Goal: Transaction & Acquisition: Purchase product/service

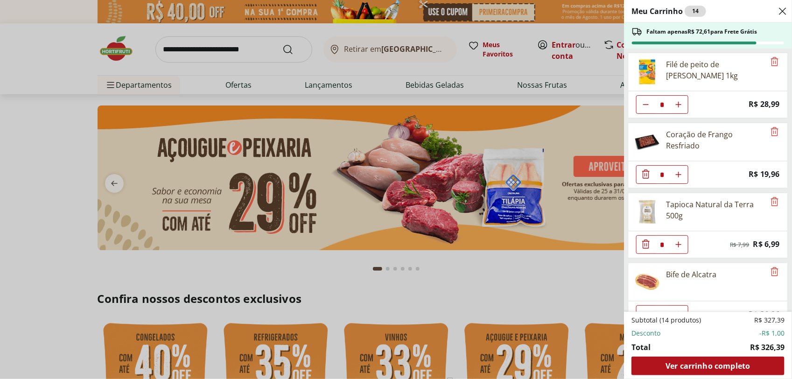
click at [780, 16] on div "Close" at bounding box center [782, 11] width 11 height 15
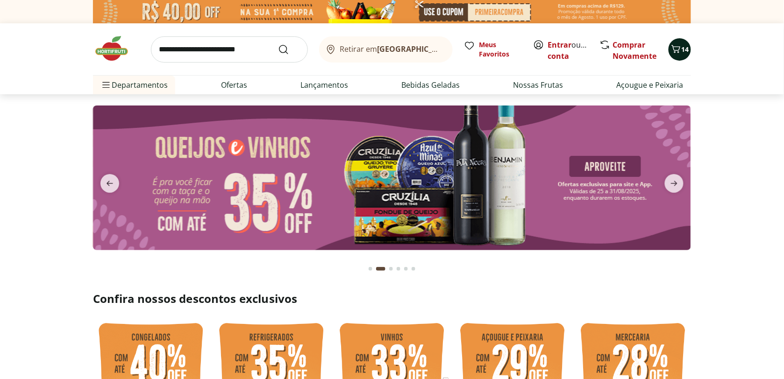
click at [687, 46] on span "14" at bounding box center [684, 49] width 7 height 9
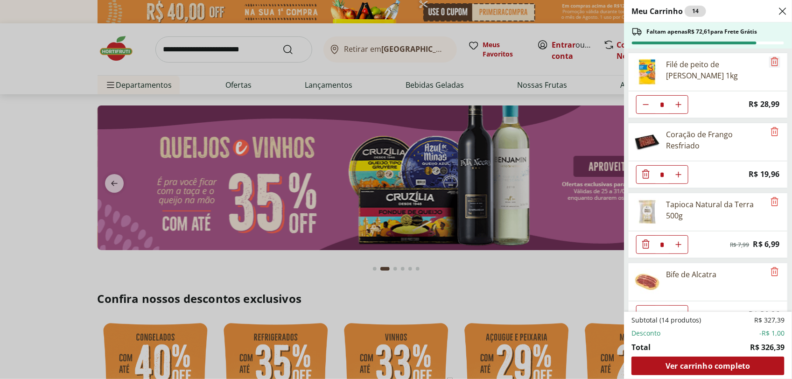
click at [771, 59] on icon "Remove" at bounding box center [774, 61] width 7 height 9
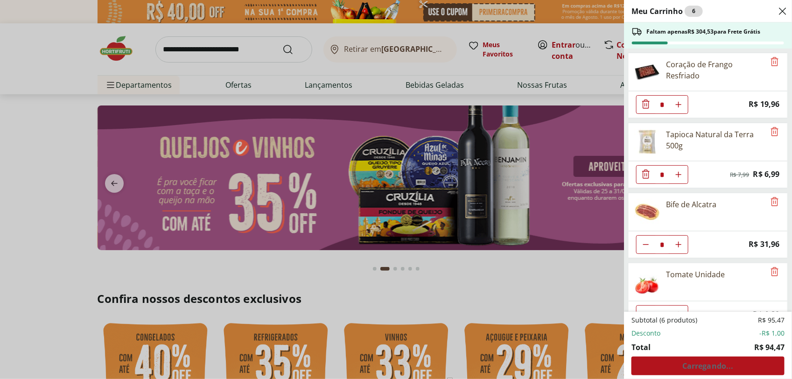
click at [767, 71] on div "Coração de Frango Resfriado" at bounding box center [709, 72] width 160 height 38
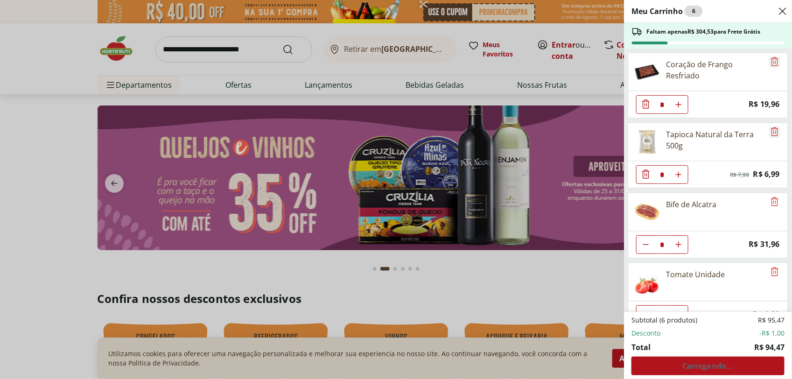
click at [770, 66] on icon "Remove" at bounding box center [775, 61] width 11 height 11
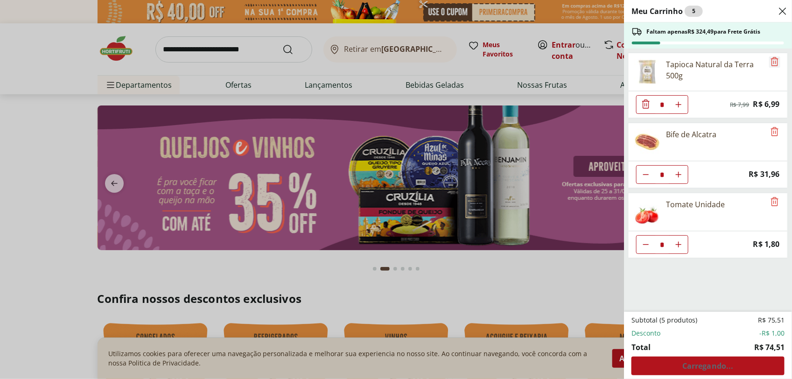
click at [771, 65] on icon "Remove" at bounding box center [775, 61] width 11 height 11
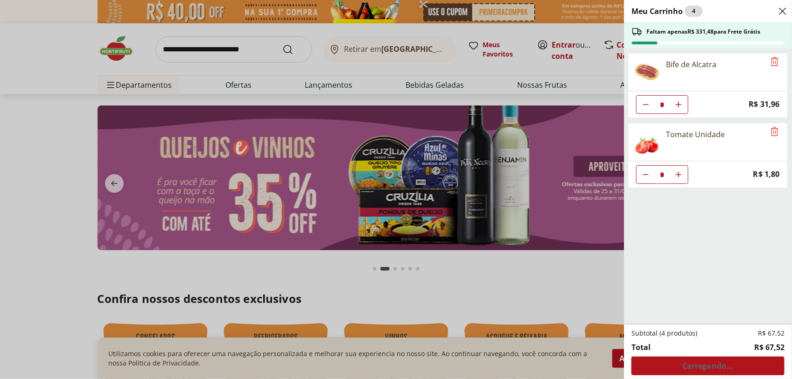
click at [773, 69] on div "Bife de Alcatra" at bounding box center [709, 72] width 160 height 38
drag, startPoint x: 770, startPoint y: 58, endPoint x: 772, endPoint y: 76, distance: 17.4
click at [770, 60] on icon "Remove" at bounding box center [775, 61] width 11 height 11
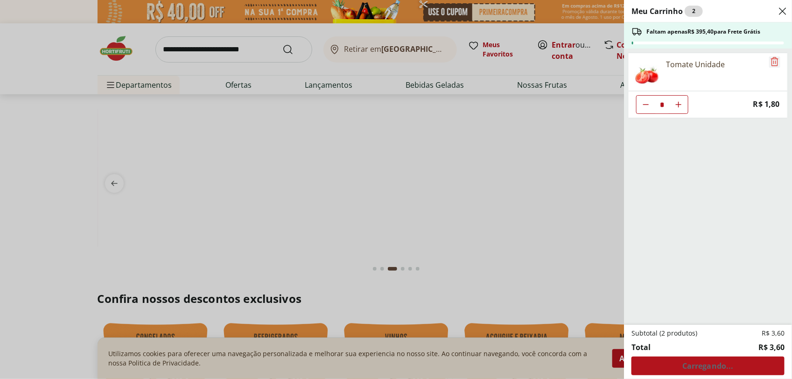
click at [770, 63] on icon "Remove" at bounding box center [775, 61] width 11 height 11
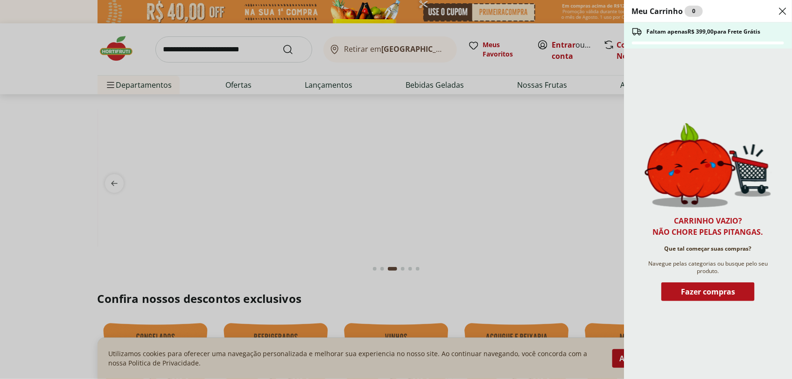
drag, startPoint x: 599, startPoint y: 225, endPoint x: 600, endPoint y: 220, distance: 4.9
click at [599, 223] on div "Meu Carrinho 0 Faltam apenas R$ 399,00 para Frete Grátis Carrinho vazio? Não ch…" at bounding box center [396, 189] width 792 height 379
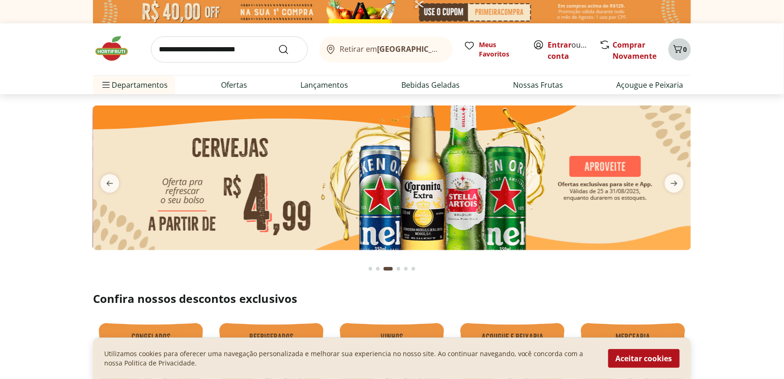
click at [676, 51] on icon "Carrinho" at bounding box center [677, 48] width 11 height 11
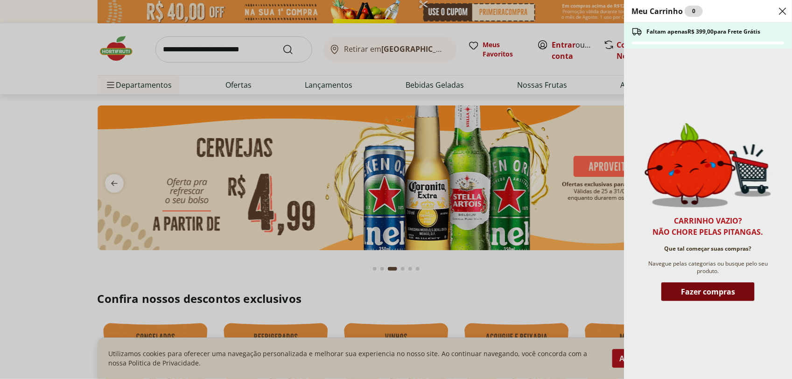
click at [714, 296] on span "Fazer compras" at bounding box center [708, 291] width 54 height 7
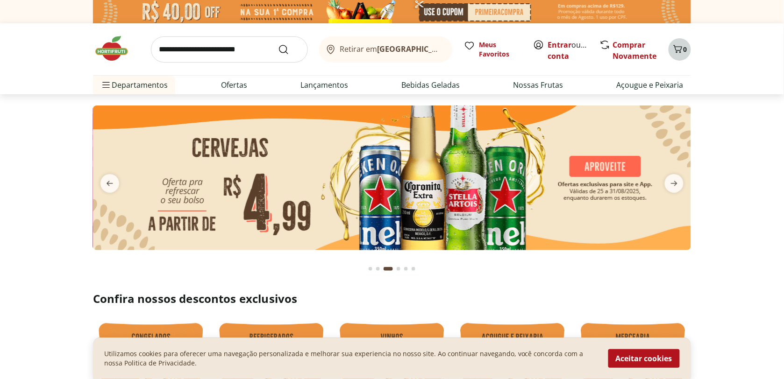
click at [678, 50] on icon "Carrinho" at bounding box center [677, 48] width 11 height 11
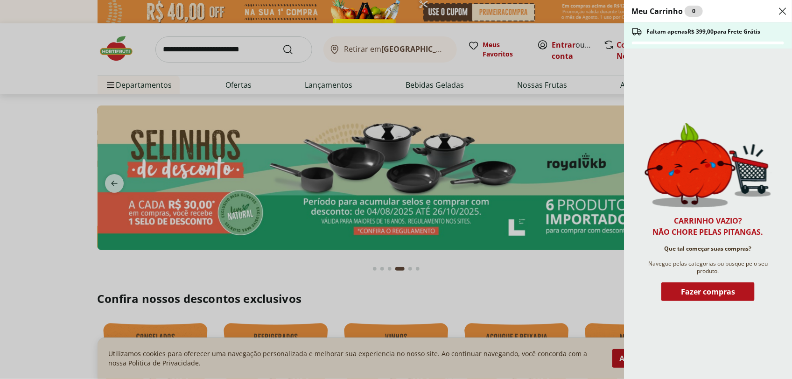
click at [571, 92] on div "Meu Carrinho 0 Faltam apenas R$ 399,00 para Frete Grátis Carrinho vazio? Não ch…" at bounding box center [396, 189] width 792 height 379
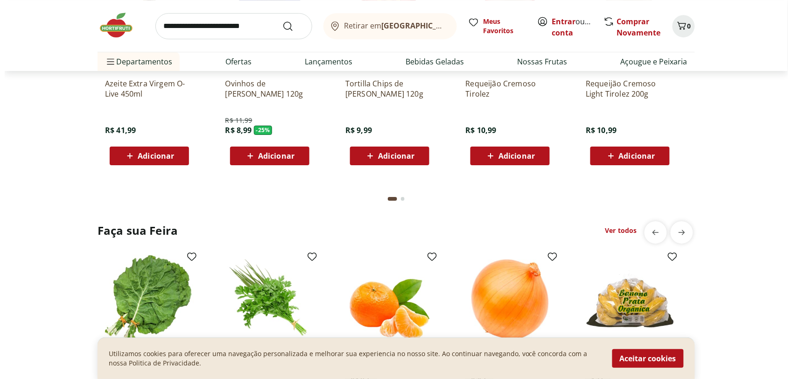
scroll to position [876, 0]
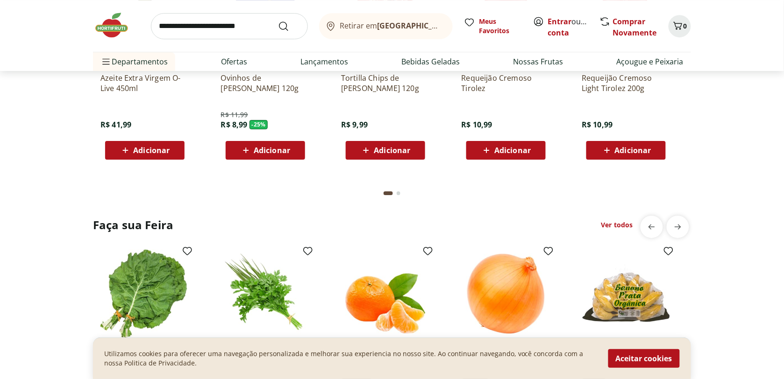
click at [152, 148] on span "Adicionar" at bounding box center [151, 150] width 36 height 7
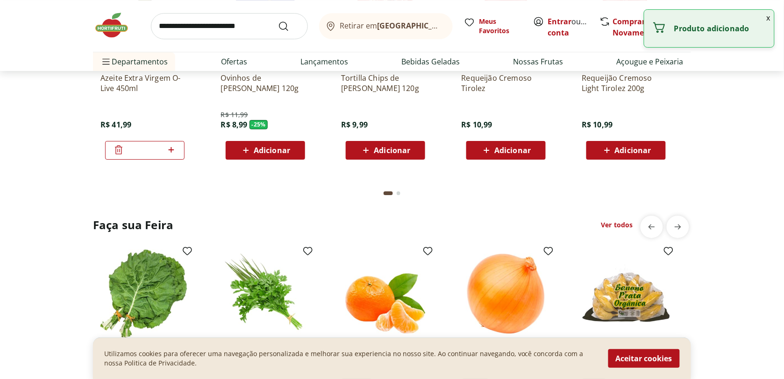
click at [170, 150] on icon at bounding box center [171, 150] width 6 height 6
type input "*"
click at [170, 149] on icon at bounding box center [171, 150] width 6 height 6
type input "*"
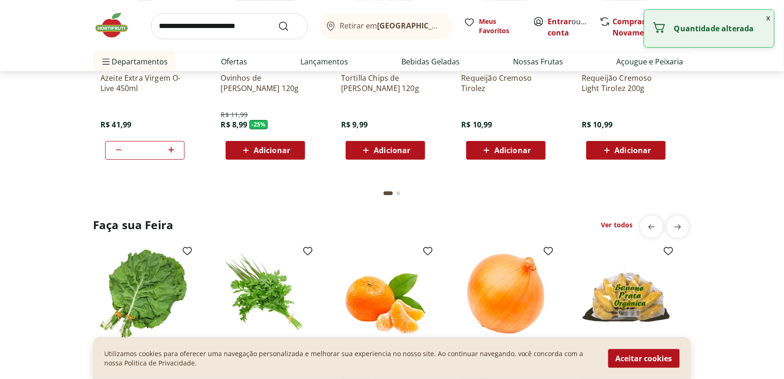
type input "*"
click at [170, 149] on icon at bounding box center [171, 150] width 6 height 6
type input "*"
click at [171, 149] on icon at bounding box center [171, 150] width 6 height 6
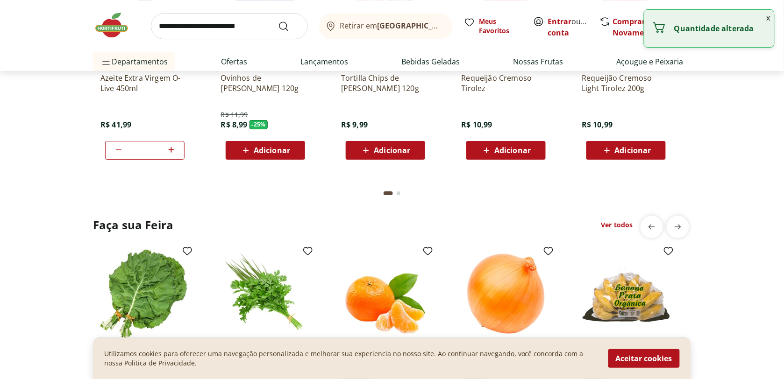
type input "*"
click at [171, 150] on icon at bounding box center [171, 150] width 6 height 6
type input "*"
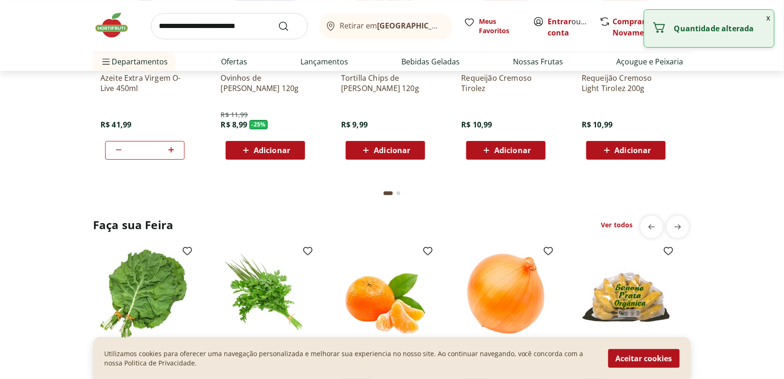
click at [170, 150] on icon at bounding box center [171, 149] width 12 height 11
type input "*"
click at [168, 152] on icon at bounding box center [171, 149] width 12 height 11
type input "*"
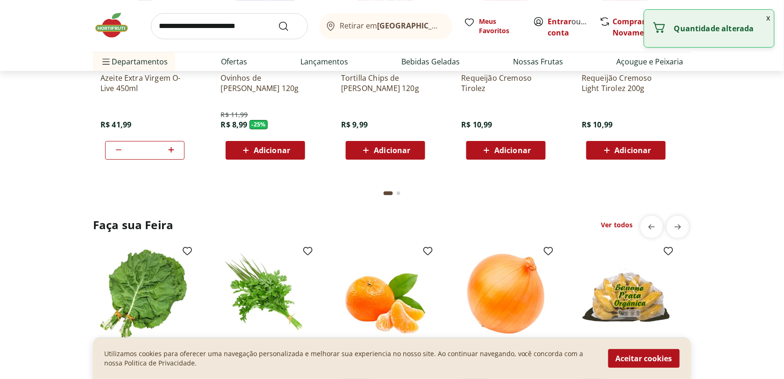
type input "*"
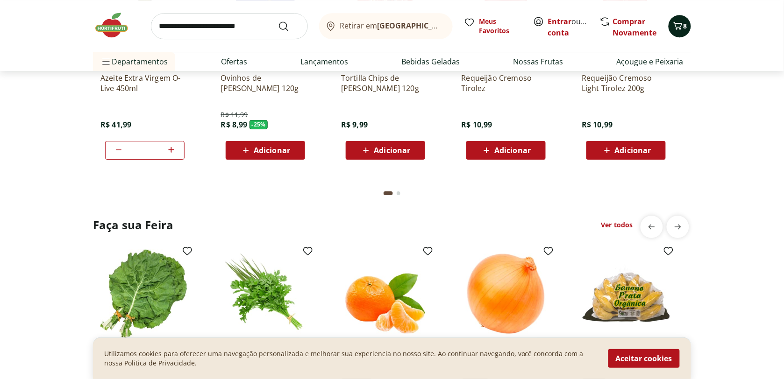
click at [685, 28] on span "8" at bounding box center [685, 25] width 4 height 9
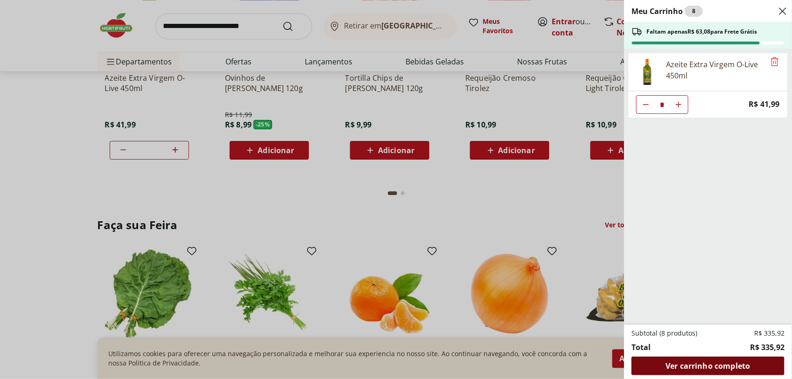
click at [732, 367] on span "Ver carrinho completo" at bounding box center [708, 365] width 85 height 7
